Goal: Consume media (video, audio)

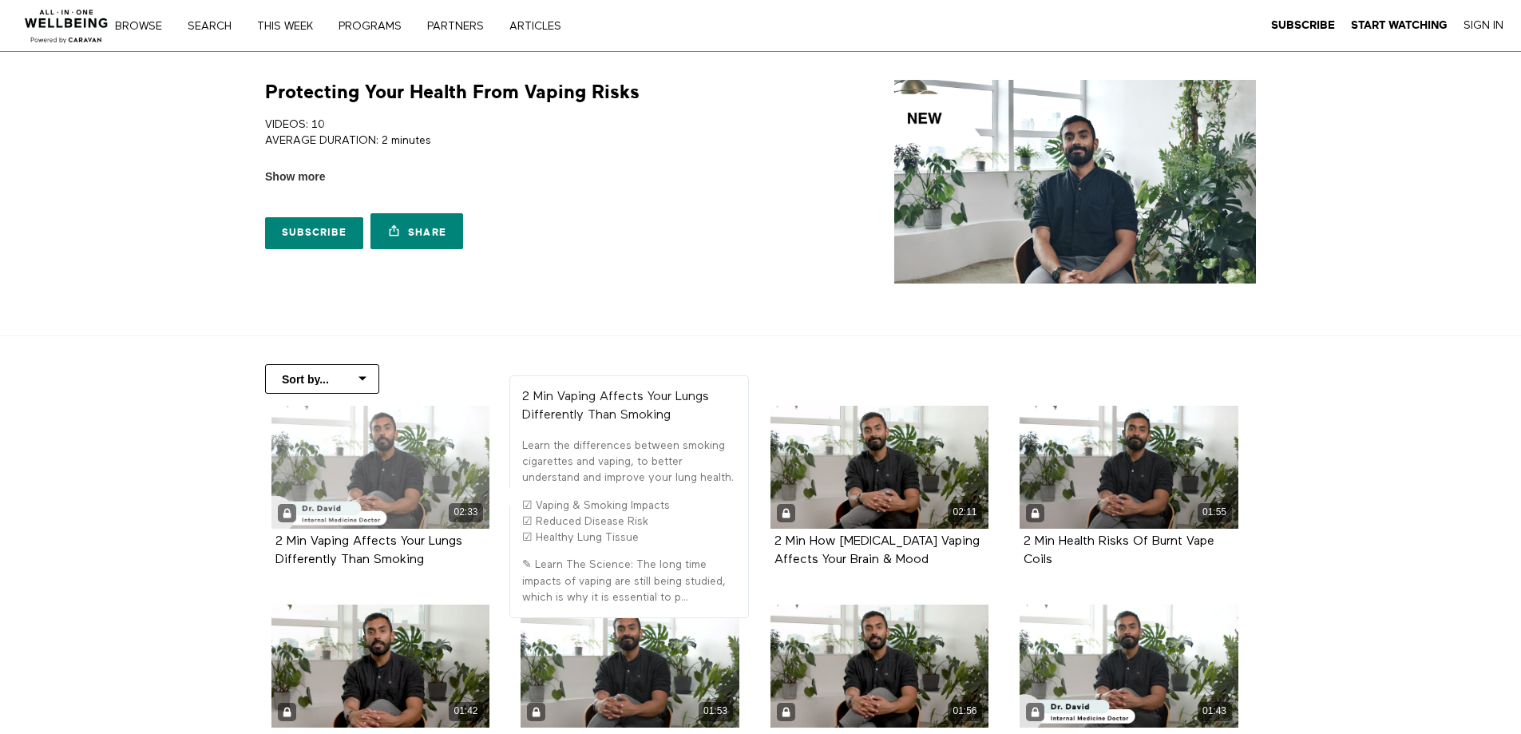
click at [406, 510] on div "02:33" at bounding box center [381, 512] width 219 height 18
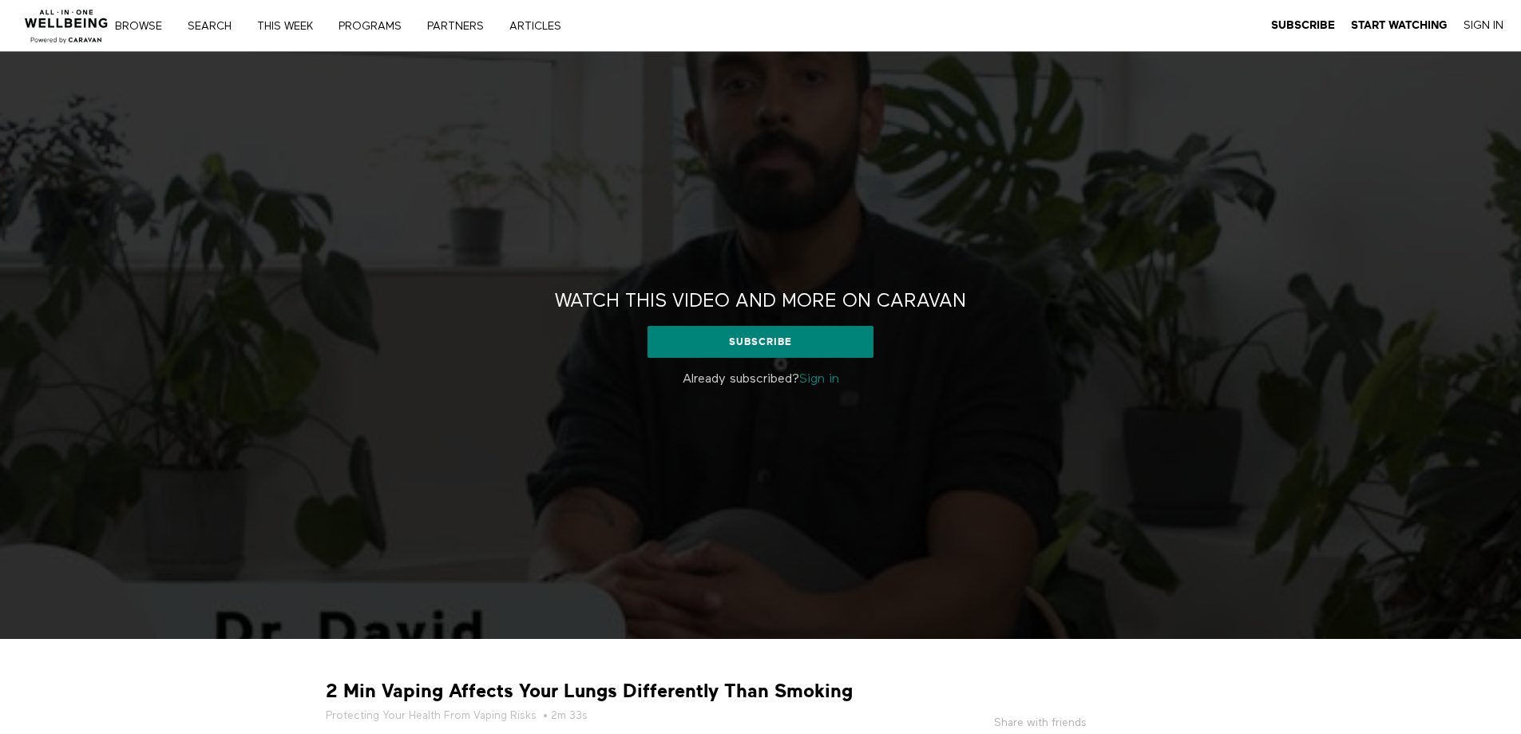
click at [826, 379] on link "Sign in" at bounding box center [819, 379] width 40 height 13
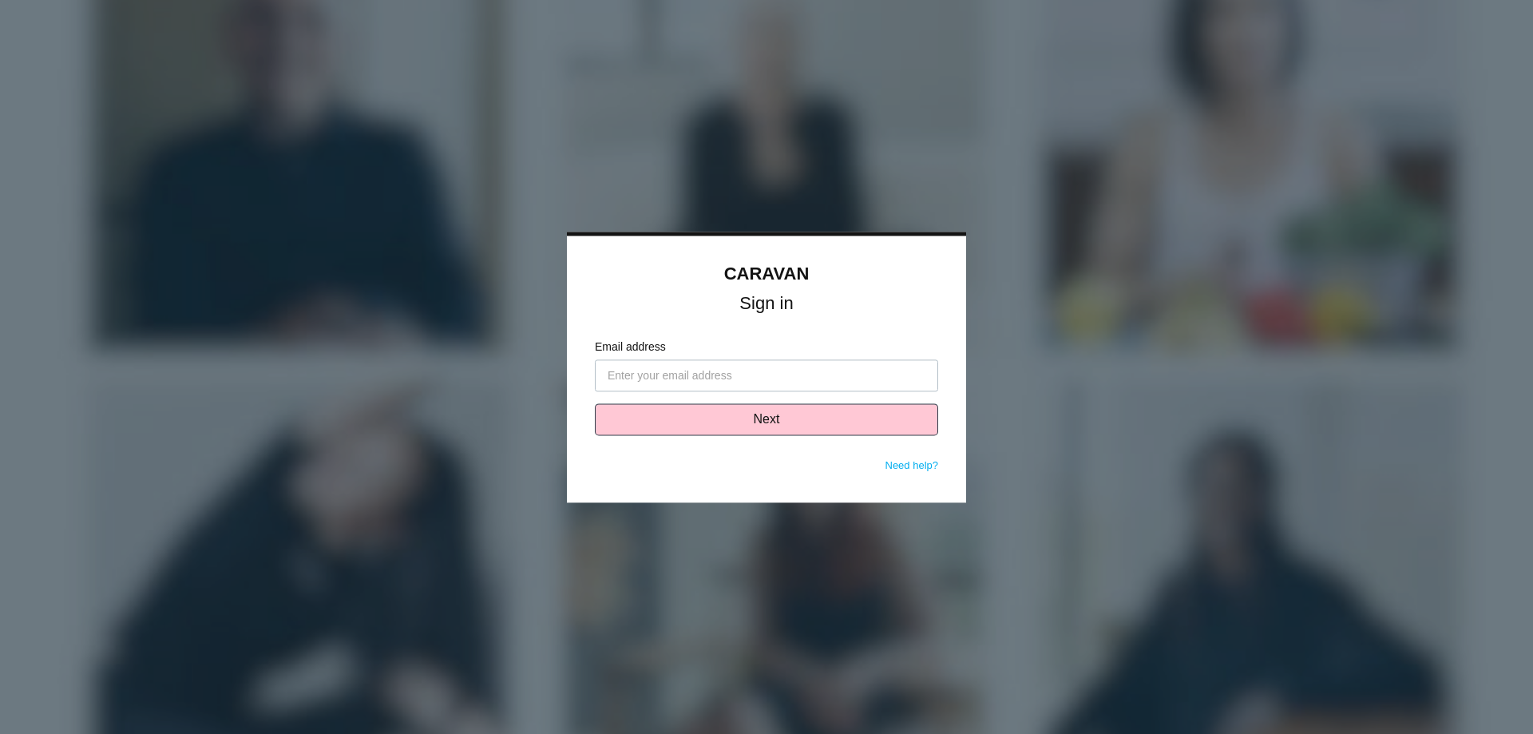
type input "malatorre@vcc.cllinic"
click at [781, 422] on button "Next" at bounding box center [766, 419] width 343 height 32
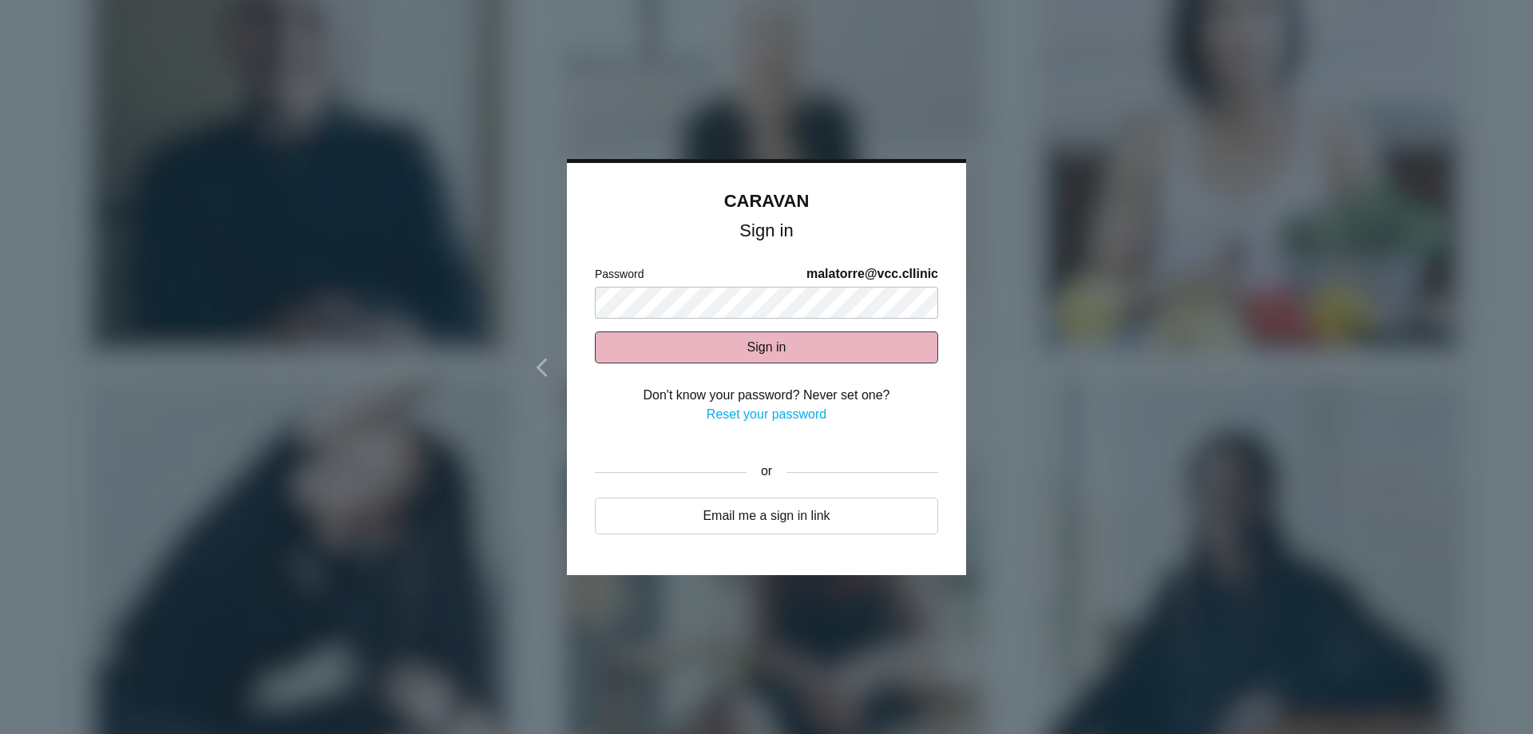
click at [757, 339] on button "Sign in" at bounding box center [766, 347] width 343 height 32
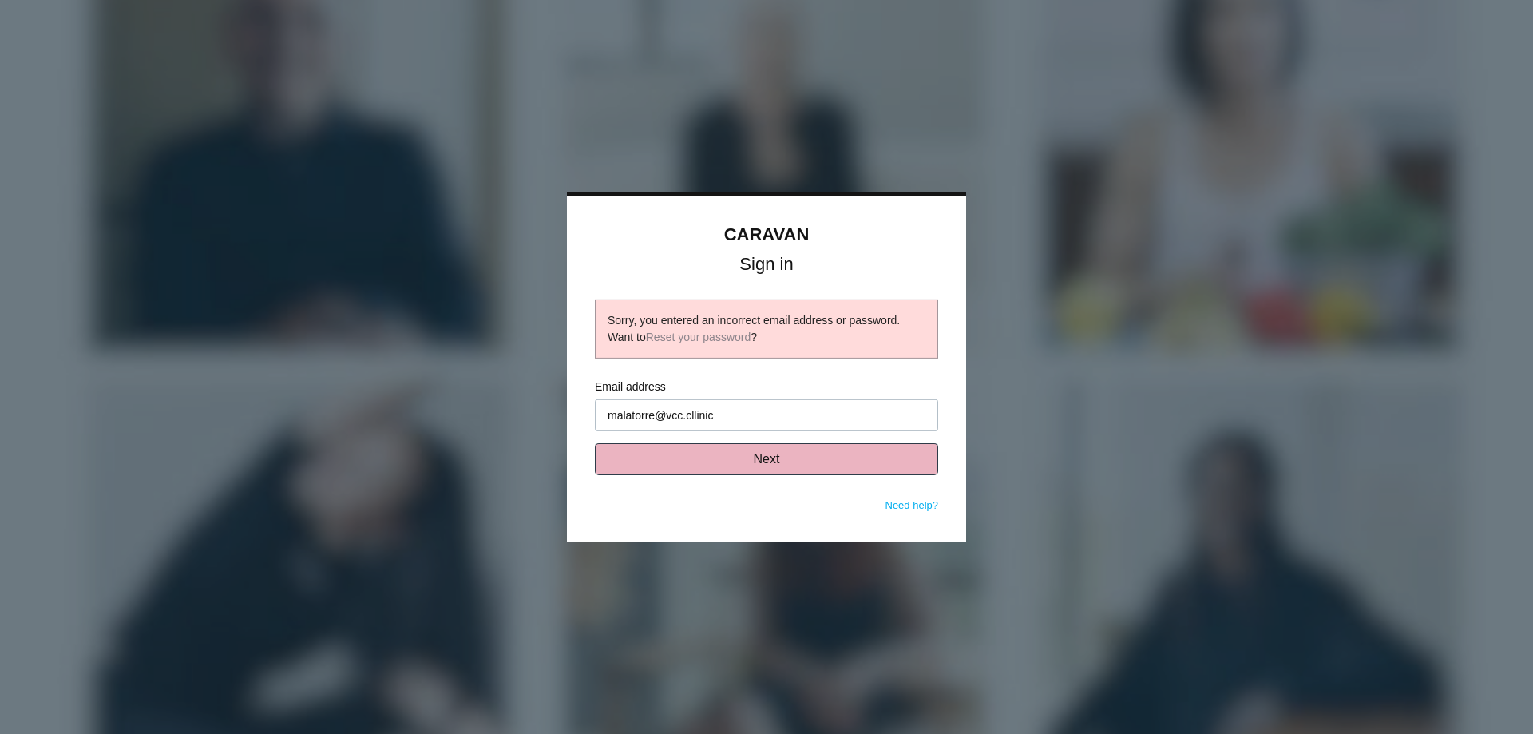
click at [767, 467] on button "Next" at bounding box center [766, 459] width 343 height 32
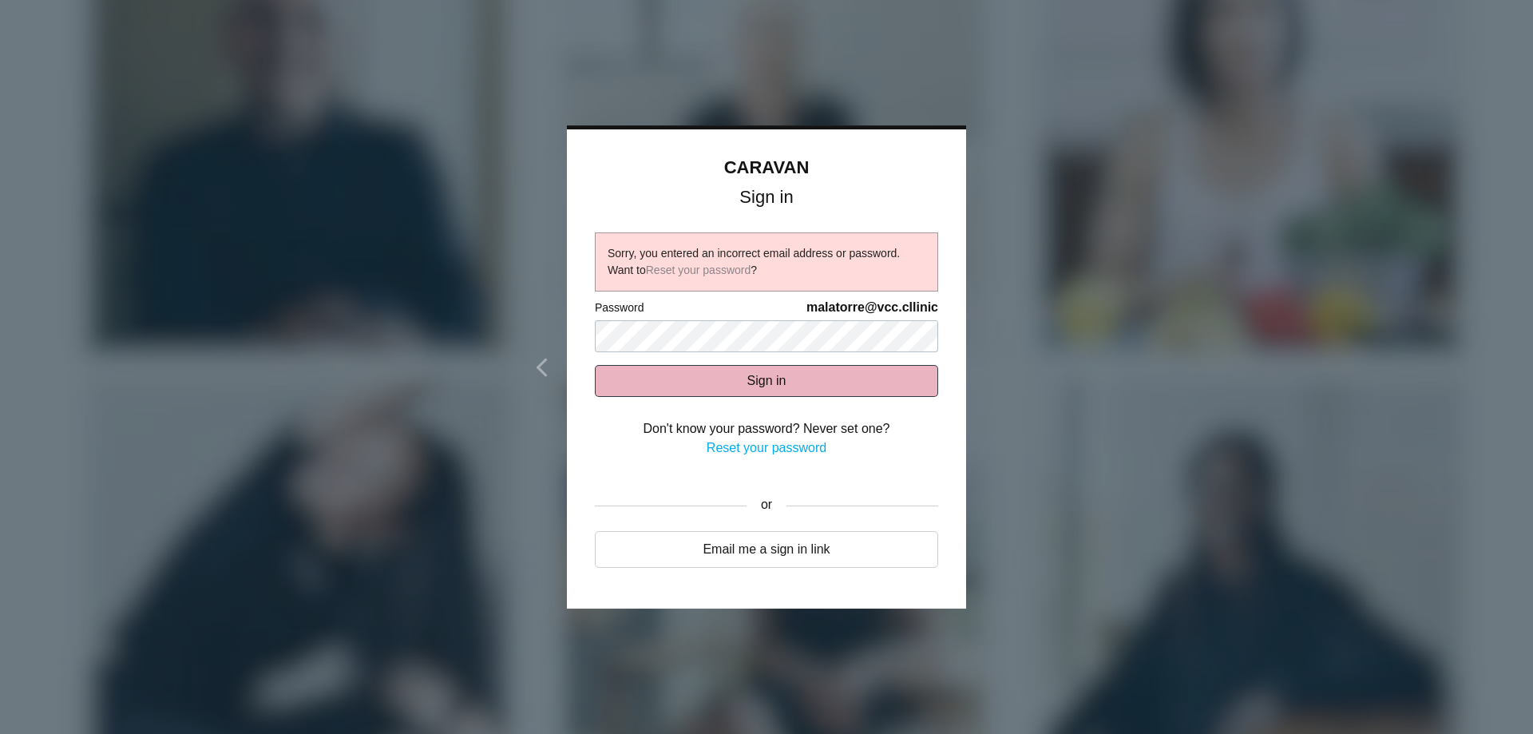
click at [768, 385] on button "Sign in" at bounding box center [766, 381] width 343 height 32
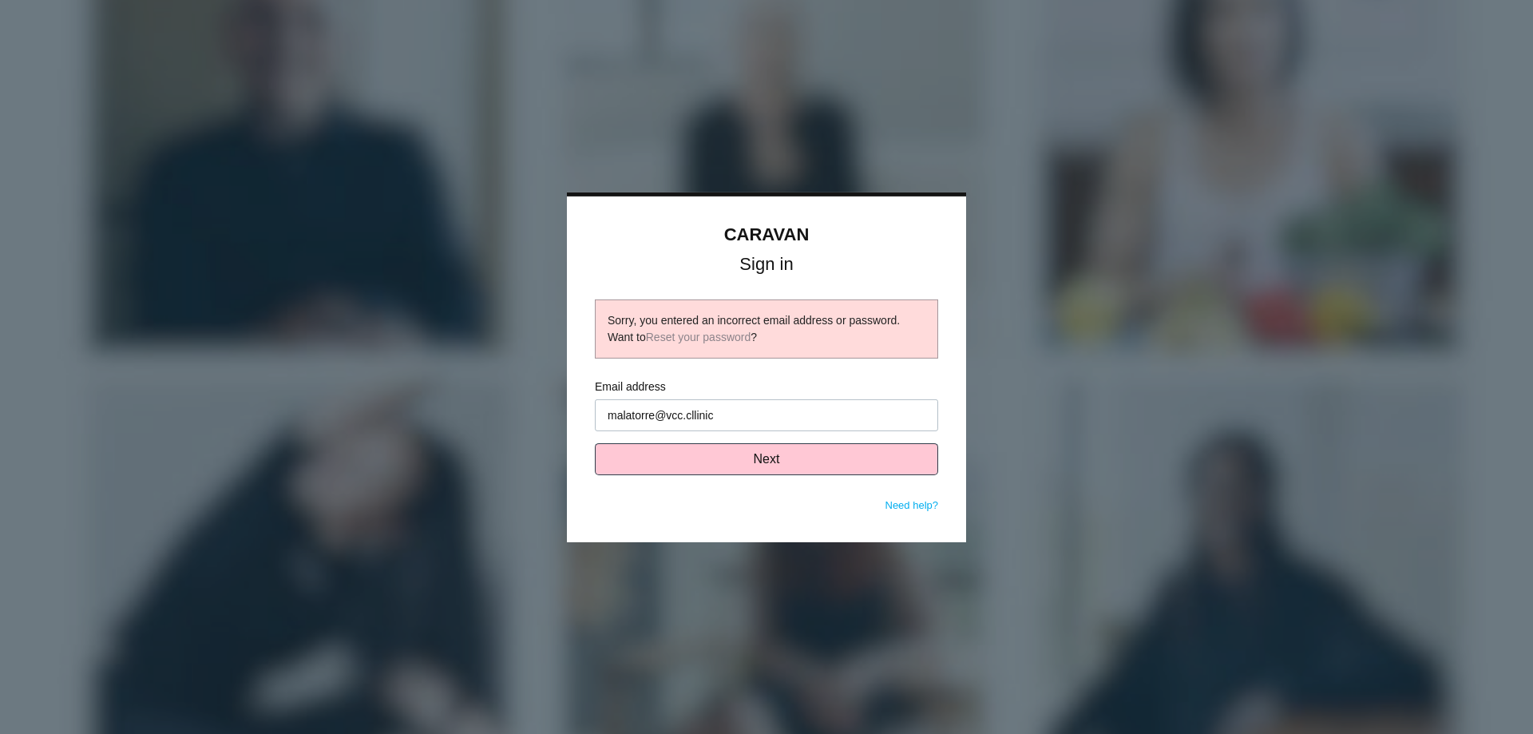
click at [767, 403] on input "malatorre@vcc.cllinic" at bounding box center [766, 415] width 343 height 32
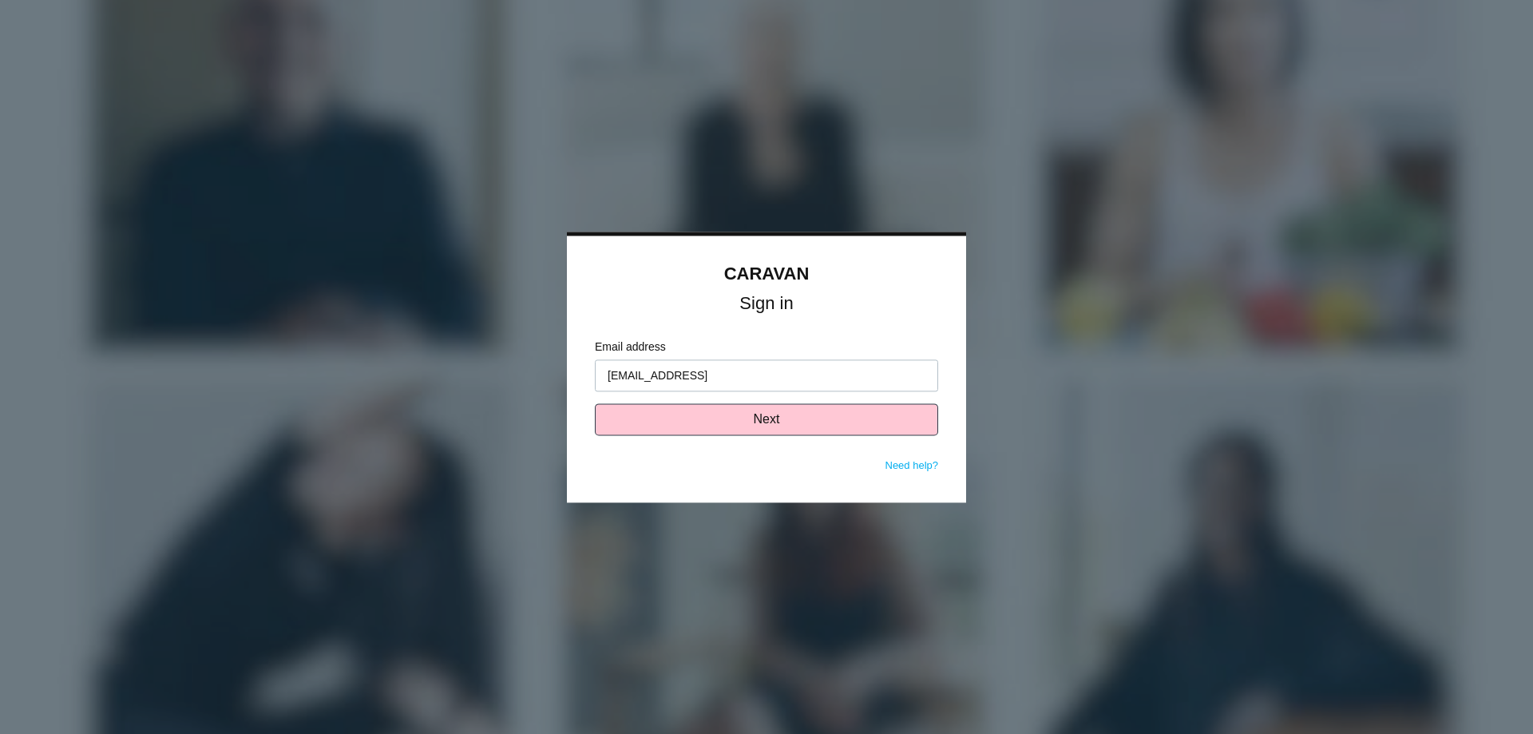
type input "[EMAIL_ADDRESS][DOMAIN_NAME]"
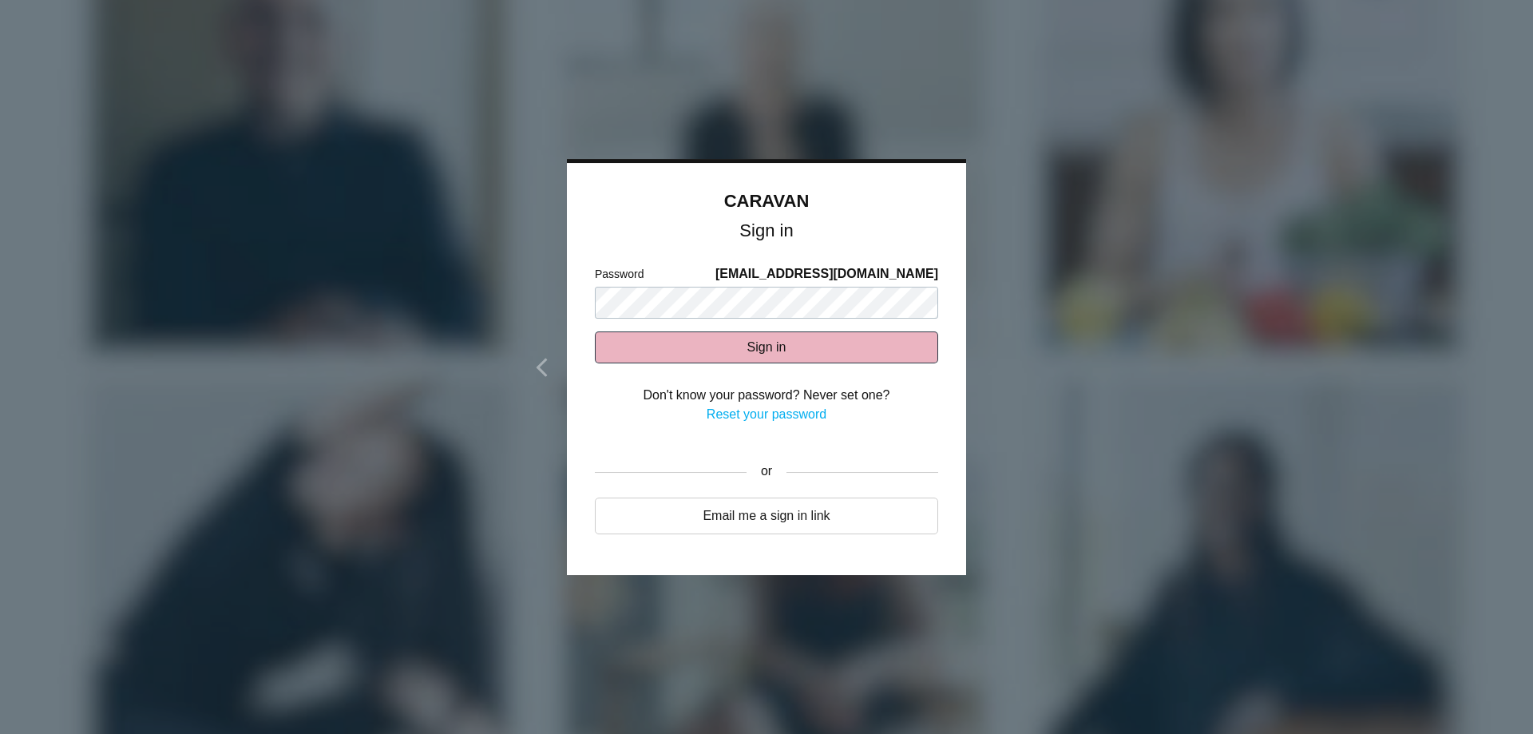
click at [797, 358] on button "Sign in" at bounding box center [766, 347] width 343 height 32
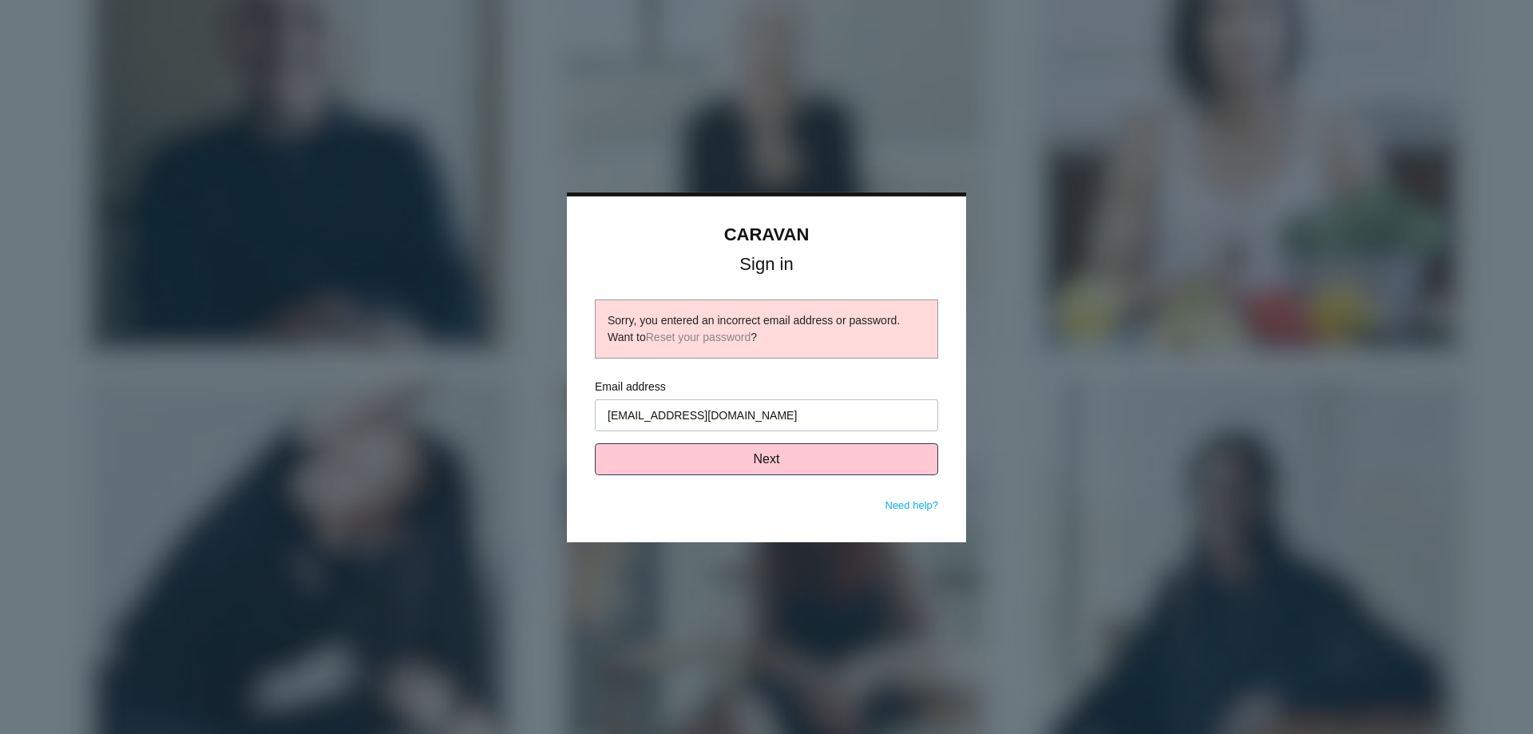
drag, startPoint x: 736, startPoint y: 394, endPoint x: 736, endPoint y: 405, distance: 11.2
click at [736, 399] on div "Email address [EMAIL_ADDRESS][DOMAIN_NAME]" at bounding box center [766, 405] width 343 height 53
click at [736, 407] on input "[EMAIL_ADDRESS][DOMAIN_NAME]" at bounding box center [766, 415] width 343 height 32
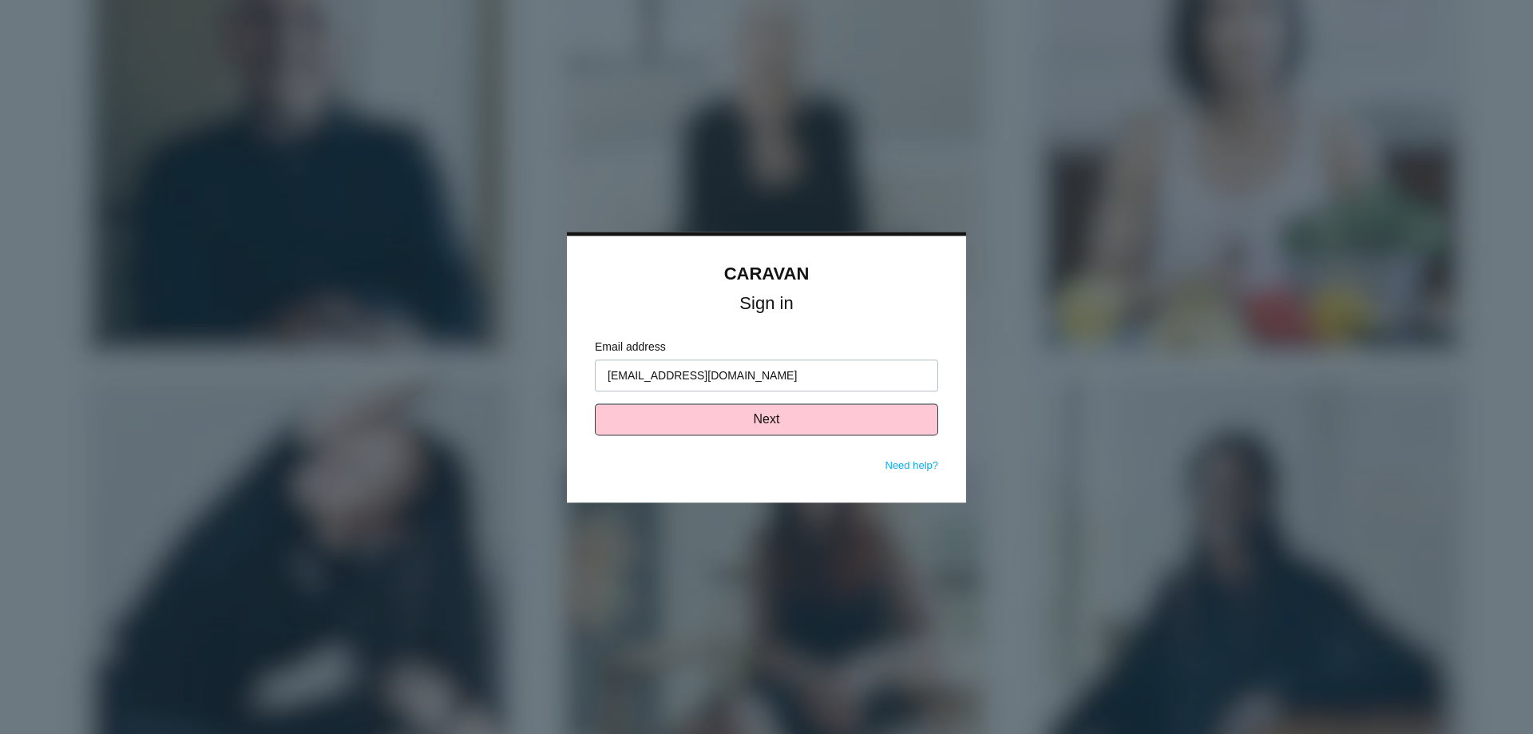
drag, startPoint x: 1148, startPoint y: 140, endPoint x: 1085, endPoint y: 6, distance: 147.5
click at [1160, 130] on div at bounding box center [766, 367] width 1533 height 734
